Goal: Task Accomplishment & Management: Manage account settings

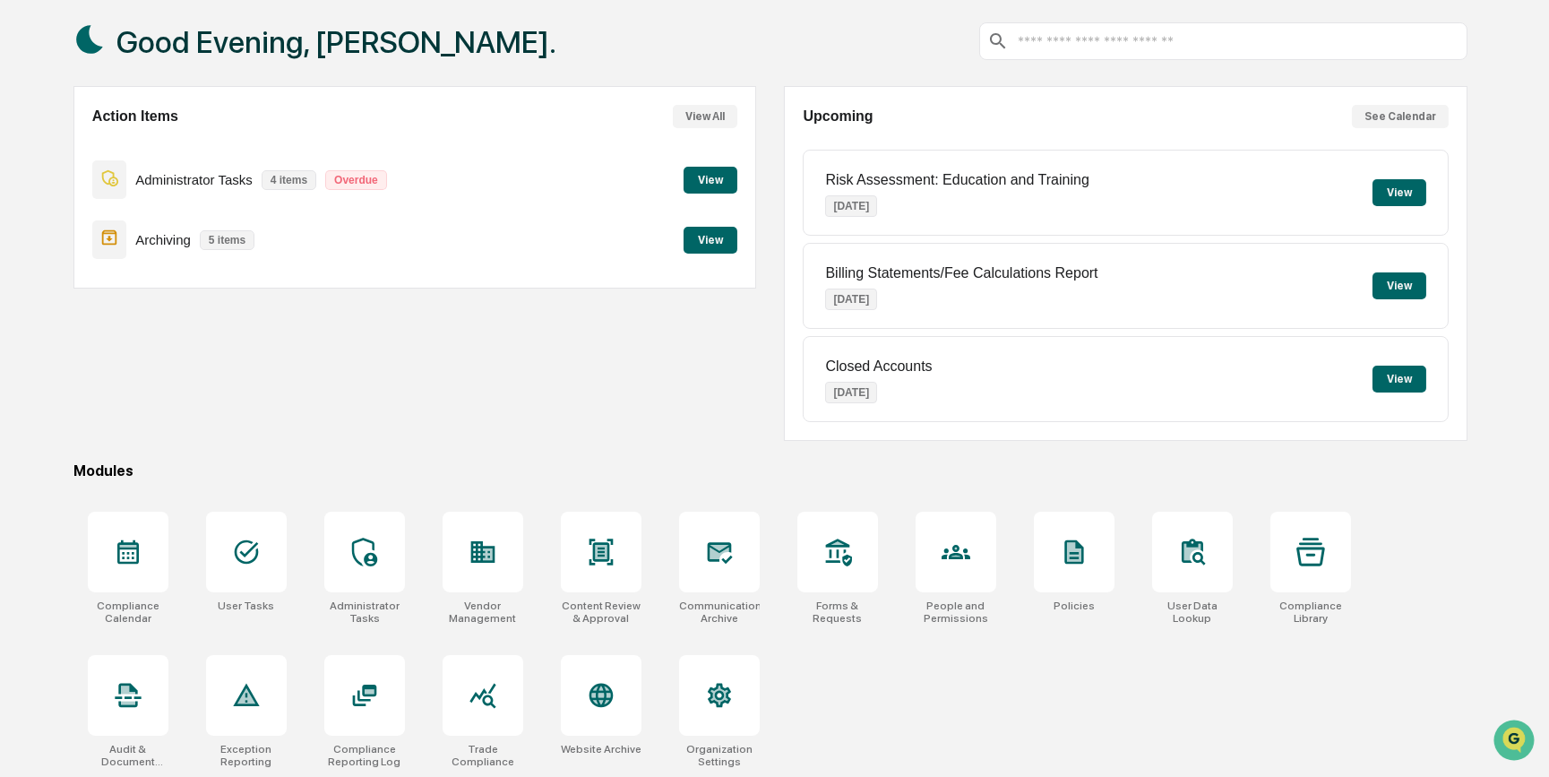
scroll to position [92, 0]
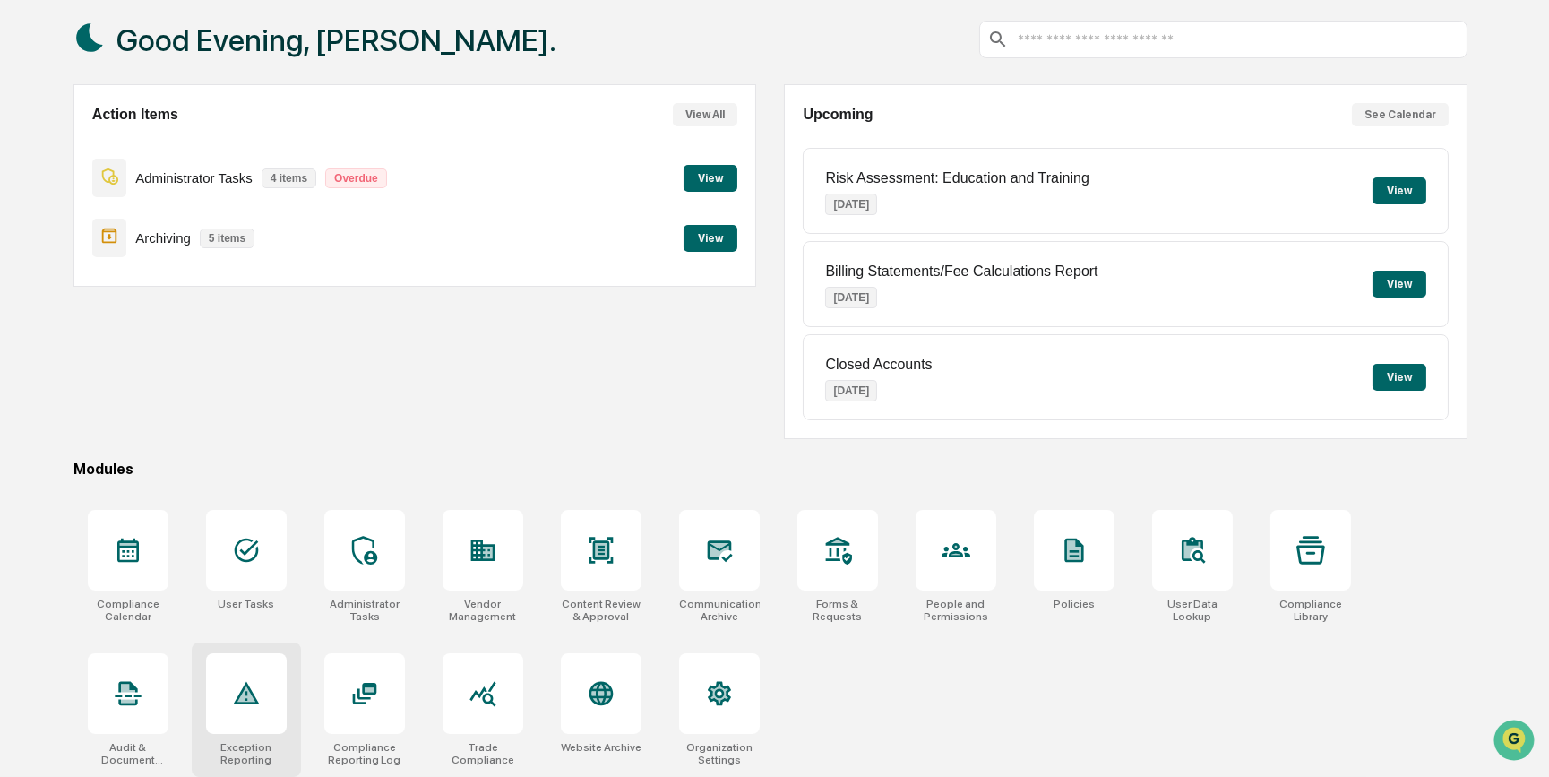
click at [254, 704] on icon at bounding box center [246, 693] width 29 height 29
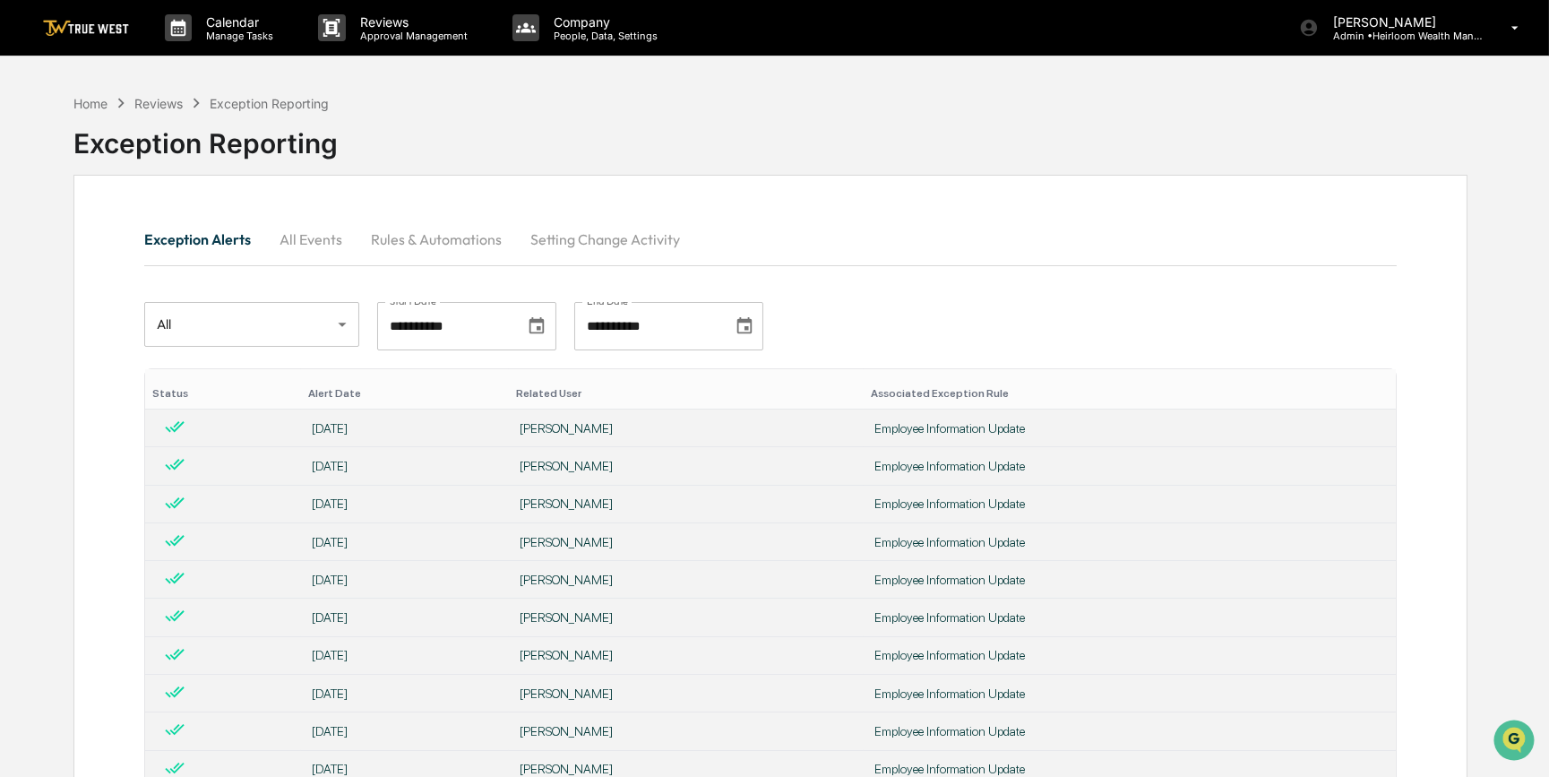
click at [331, 243] on button "All Events" at bounding box center [310, 239] width 91 height 43
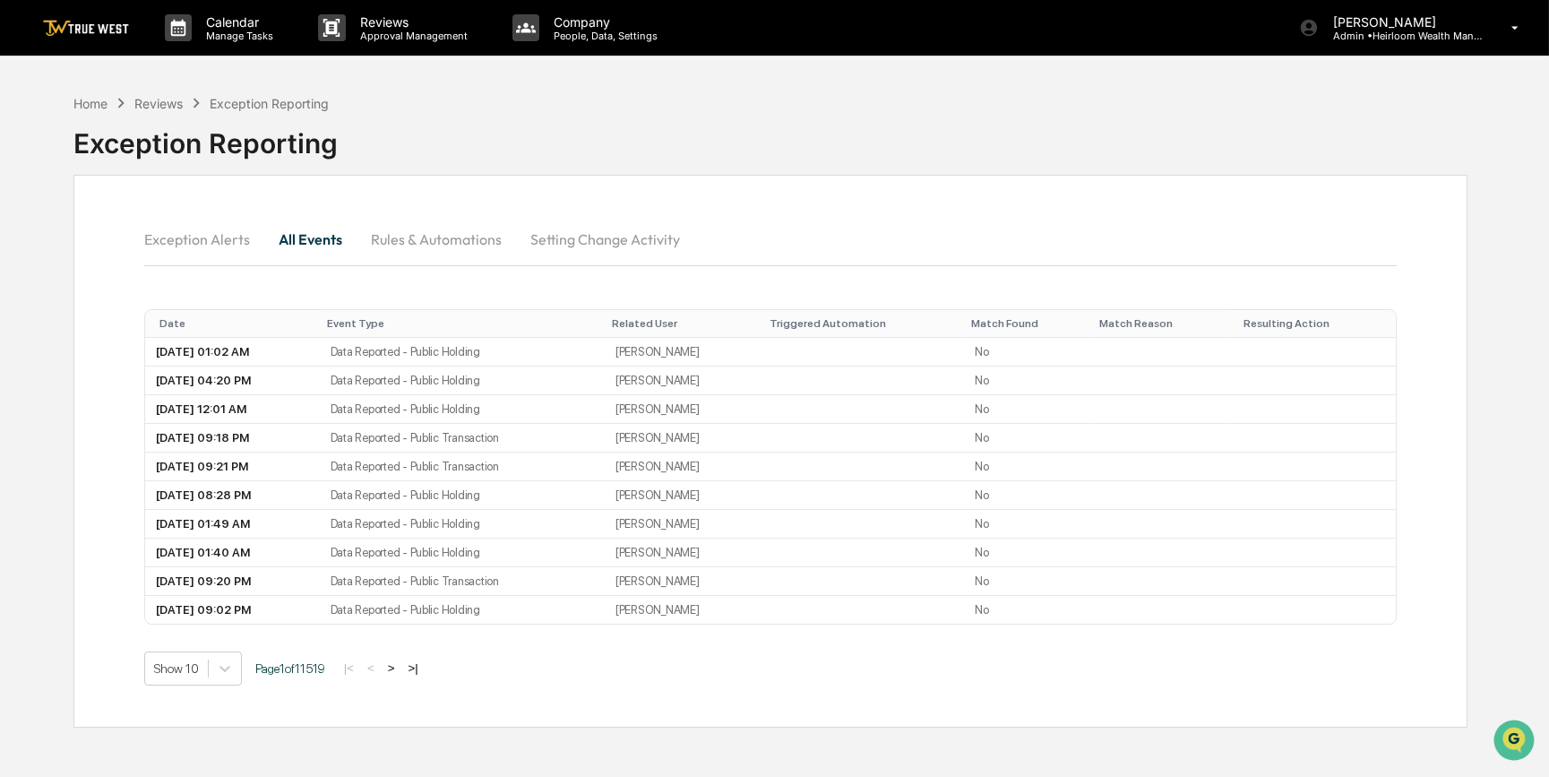
click at [215, 236] on button "Exception Alerts" at bounding box center [204, 239] width 120 height 43
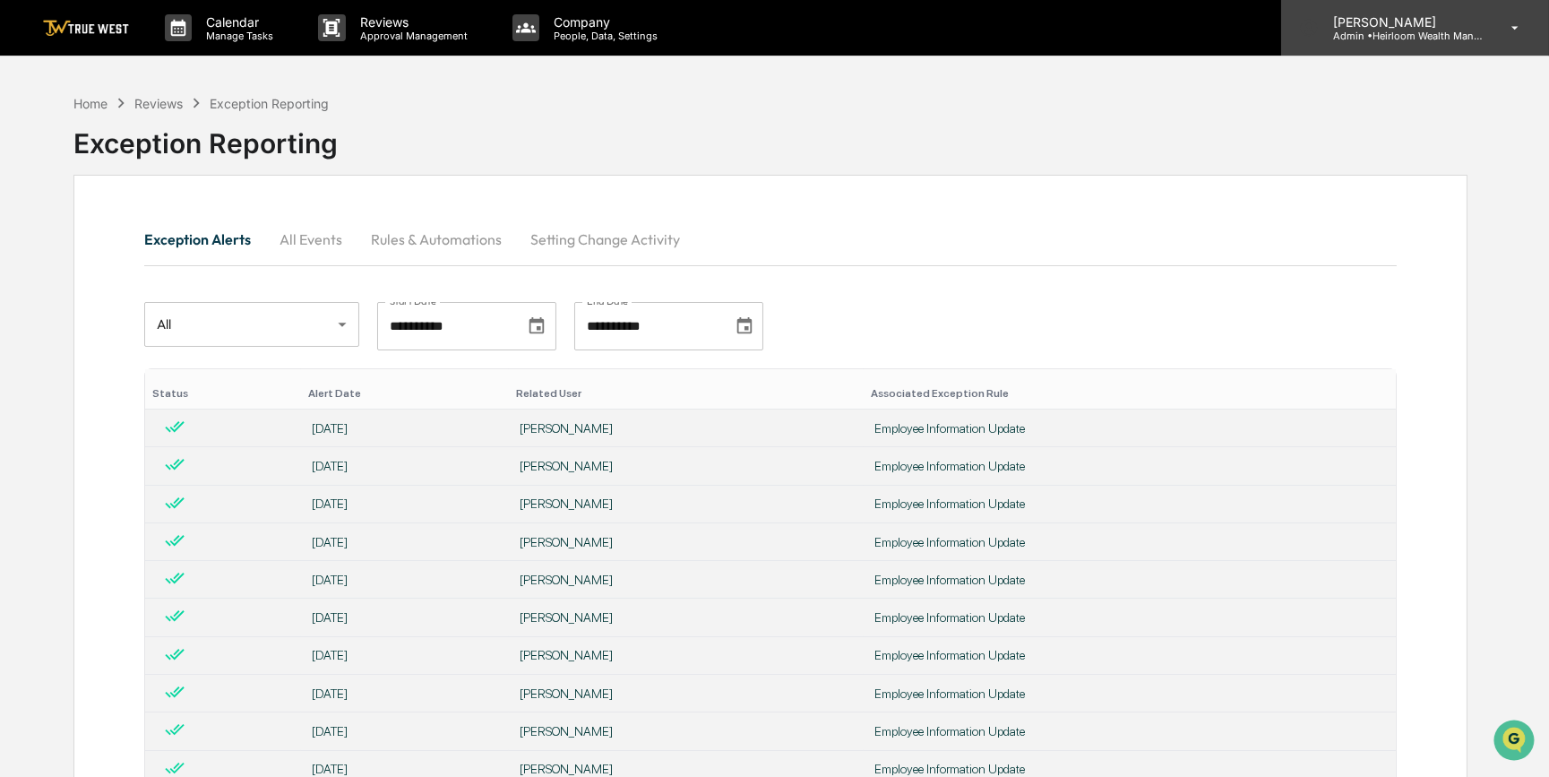
click at [1385, 33] on p "Admin • Heirloom Wealth Management" at bounding box center [1402, 36] width 167 height 13
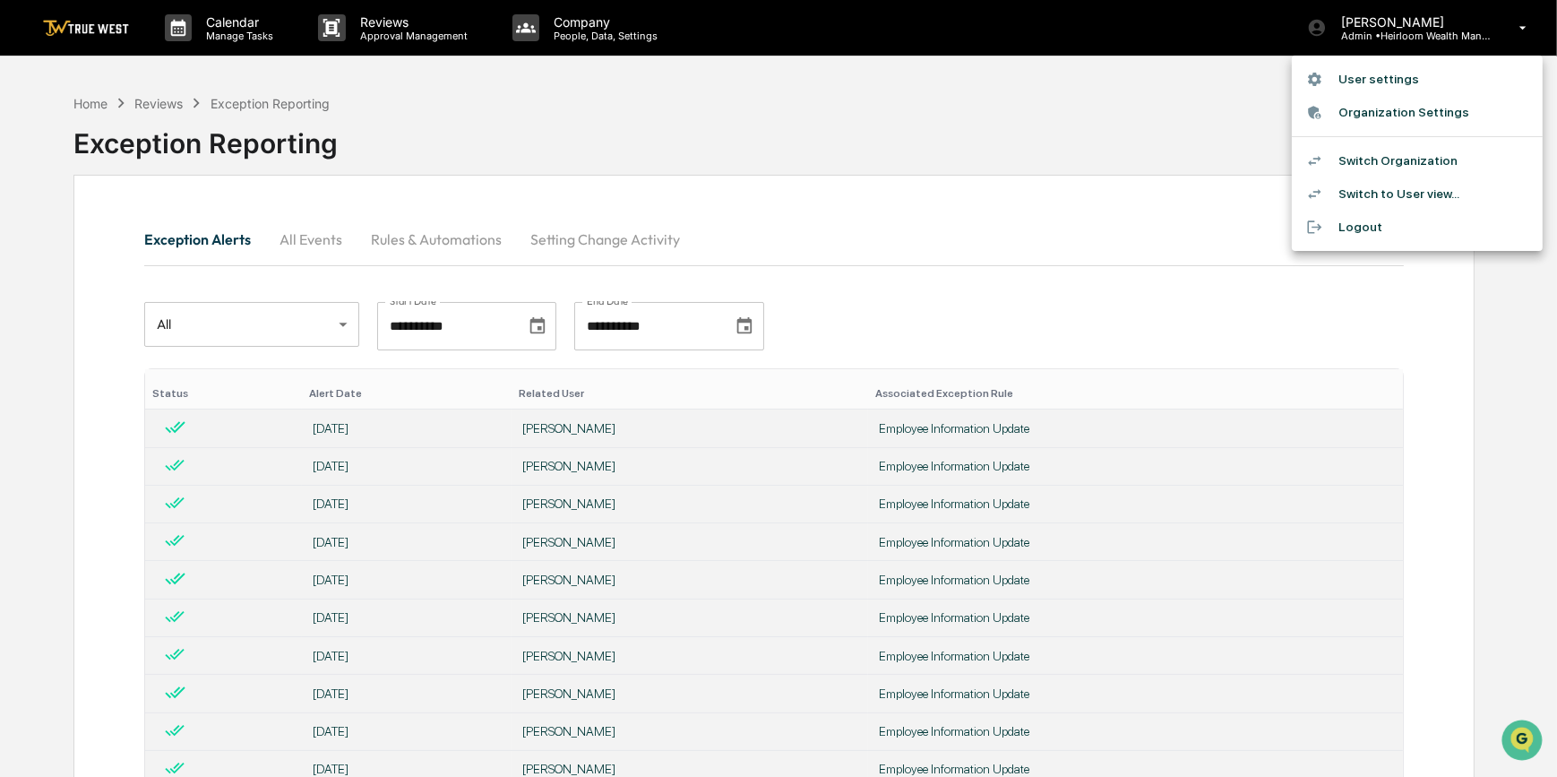
click at [1350, 161] on li "Switch Organization" at bounding box center [1417, 160] width 251 height 33
